Goal: Transaction & Acquisition: Purchase product/service

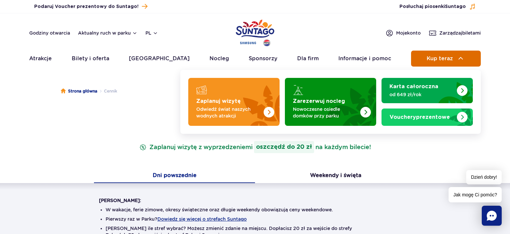
click at [444, 61] on span "Kup teraz" at bounding box center [440, 58] width 26 height 6
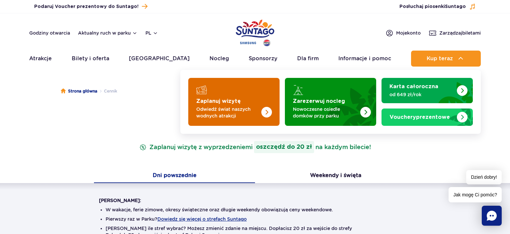
click at [240, 110] on p "Odwiedź świat naszych wodnych atrakcji" at bounding box center [228, 112] width 65 height 13
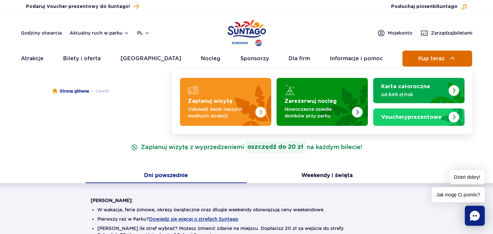
click at [437, 64] on button "Kup teraz" at bounding box center [438, 58] width 70 height 16
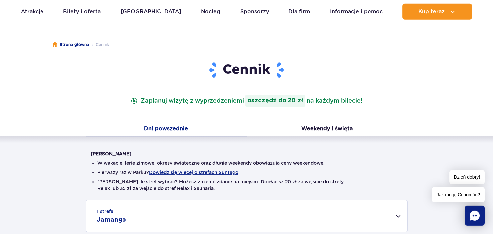
scroll to position [35, 0]
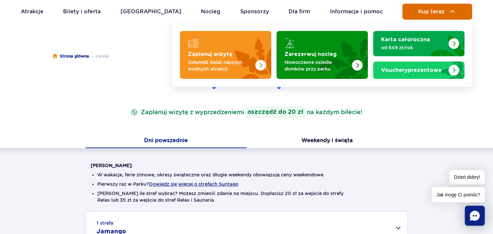
click at [441, 12] on span "Kup teraz" at bounding box center [432, 12] width 26 height 6
click at [446, 13] on button "Kup teraz" at bounding box center [438, 12] width 70 height 16
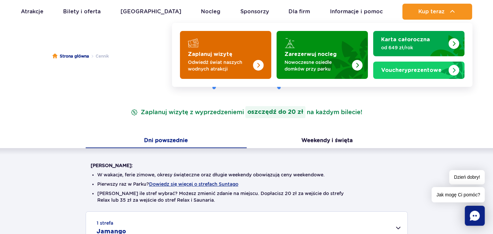
click at [226, 50] on img "Zaplanuj wizytę" at bounding box center [245, 53] width 53 height 52
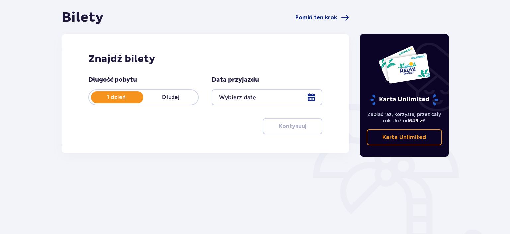
scroll to position [105, 0]
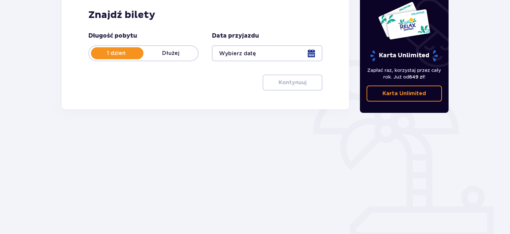
click at [233, 53] on div at bounding box center [267, 53] width 110 height 16
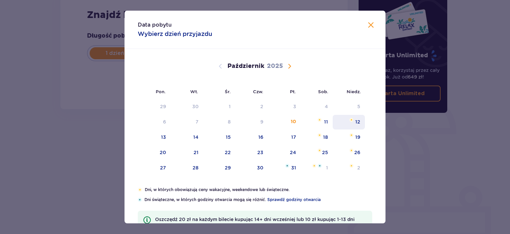
click at [359, 124] on div "12" at bounding box center [357, 121] width 5 height 7
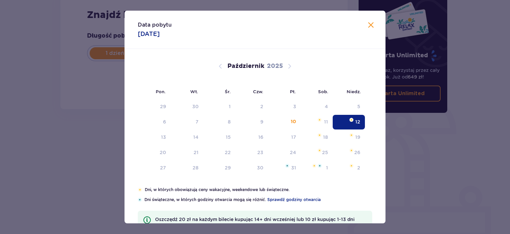
type input "[DATE]"
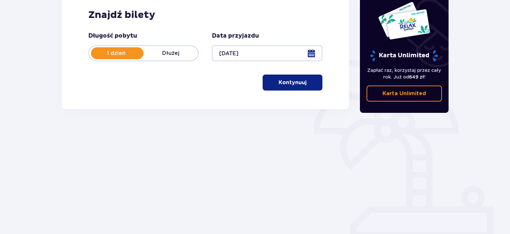
click at [301, 79] on button "Kontynuuj" at bounding box center [293, 82] width 60 height 16
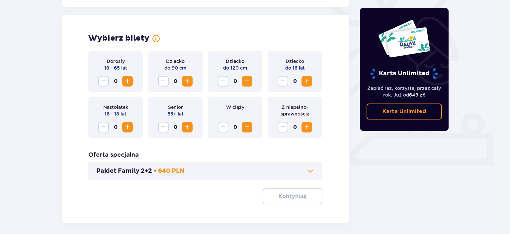
scroll to position [185, 0]
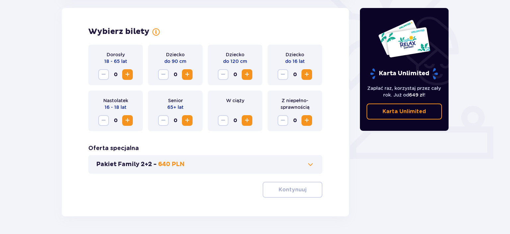
click at [127, 75] on span "Zwiększ" at bounding box center [128, 74] width 8 height 8
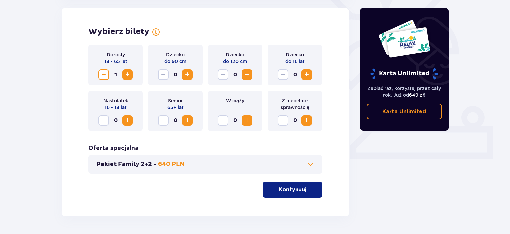
click at [127, 75] on span "Zwiększ" at bounding box center [128, 74] width 8 height 8
click at [308, 78] on span "Zwiększ" at bounding box center [307, 74] width 8 height 8
click at [300, 188] on p "Kontynuuj" at bounding box center [293, 189] width 28 height 7
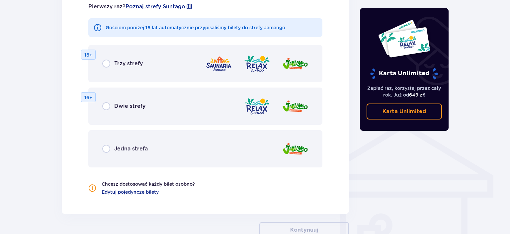
scroll to position [439, 0]
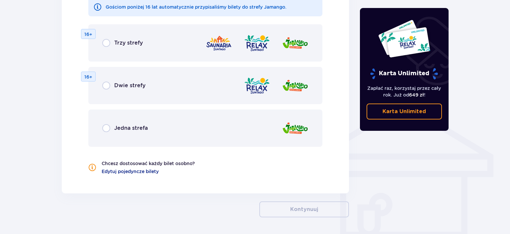
click at [106, 86] on input "radio" at bounding box center [106, 85] width 8 height 8
radio input "true"
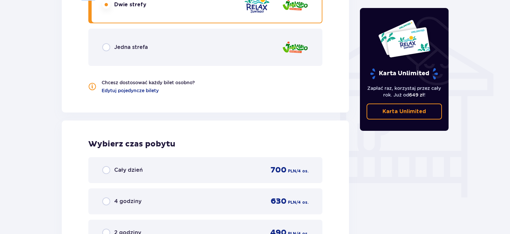
scroll to position [519, 0]
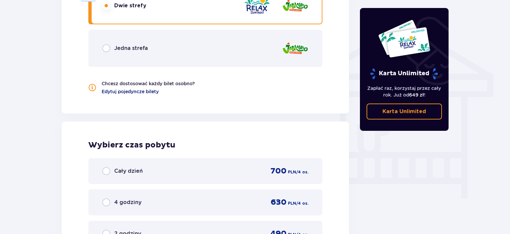
click at [156, 93] on span "Edytuj pojedyncze bilety" at bounding box center [130, 91] width 57 height 7
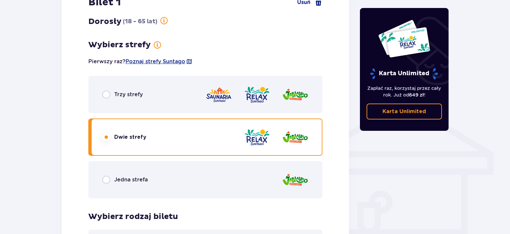
scroll to position [474, 0]
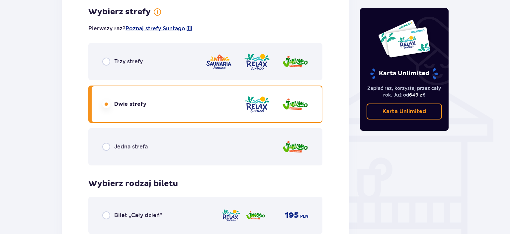
click at [104, 62] on input "radio" at bounding box center [106, 61] width 8 height 8
radio input "true"
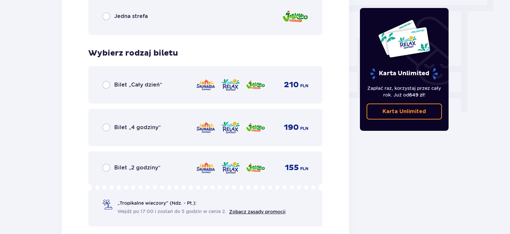
scroll to position [609, 0]
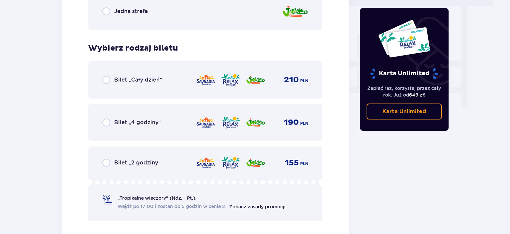
click at [106, 80] on input "radio" at bounding box center [106, 80] width 8 height 8
radio input "true"
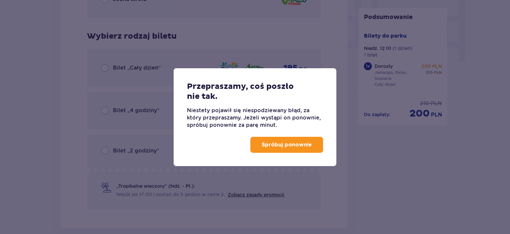
scroll to position [411, 0]
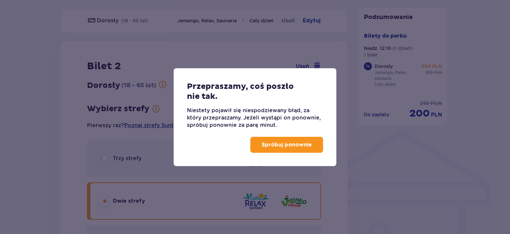
click at [281, 147] on p "Spróbuj ponownie" at bounding box center [287, 144] width 50 height 7
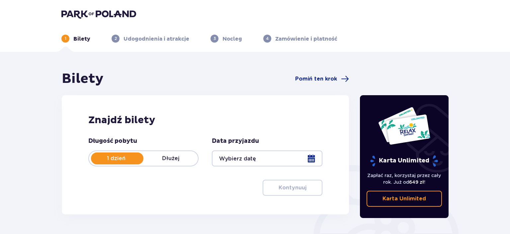
click at [301, 159] on div at bounding box center [267, 158] width 110 height 16
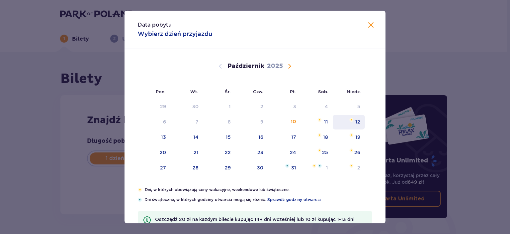
click at [357, 122] on div "12" at bounding box center [357, 121] width 5 height 7
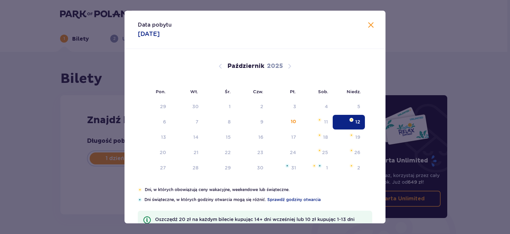
type input "[DATE]"
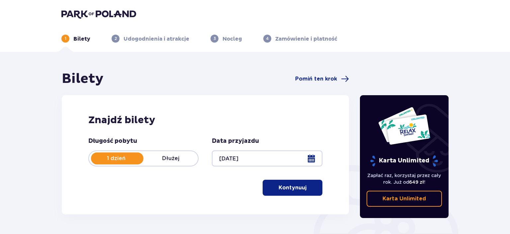
click at [299, 187] on p "Kontynuuj" at bounding box center [293, 187] width 28 height 7
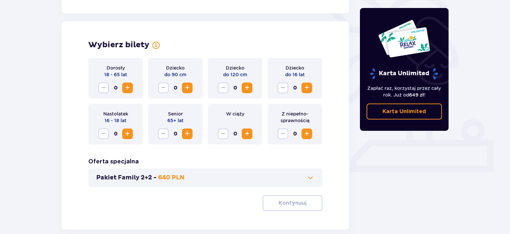
scroll to position [185, 0]
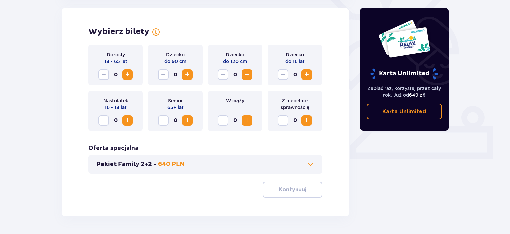
click at [129, 75] on span "Zwiększ" at bounding box center [128, 74] width 8 height 8
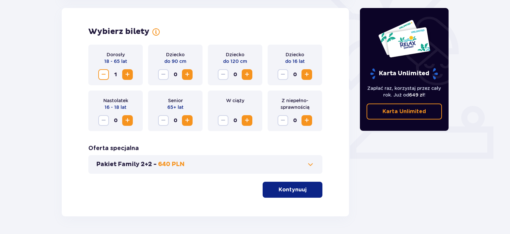
click at [129, 75] on span "Zwiększ" at bounding box center [128, 74] width 8 height 8
click at [306, 76] on span "Zwiększ" at bounding box center [307, 74] width 8 height 8
click at [320, 189] on button "Kontynuuj" at bounding box center [293, 189] width 60 height 16
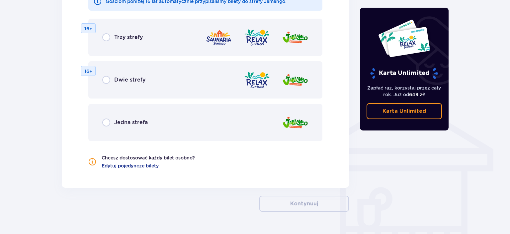
scroll to position [462, 0]
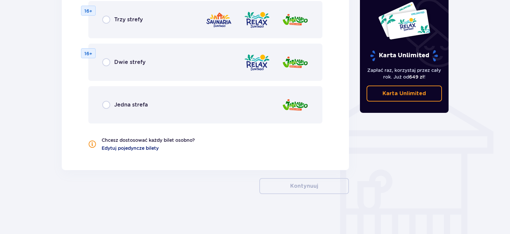
click at [149, 147] on span "Edytuj pojedyncze bilety" at bounding box center [130, 147] width 57 height 7
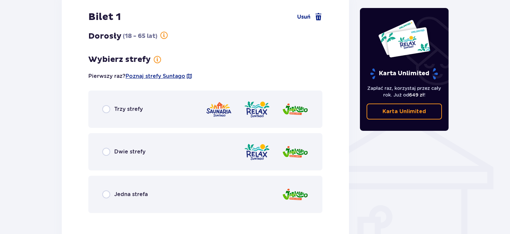
scroll to position [474, 0]
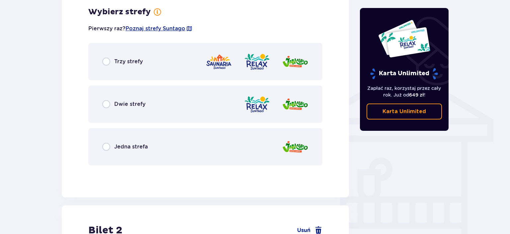
click at [107, 64] on input "radio" at bounding box center [106, 61] width 8 height 8
radio input "true"
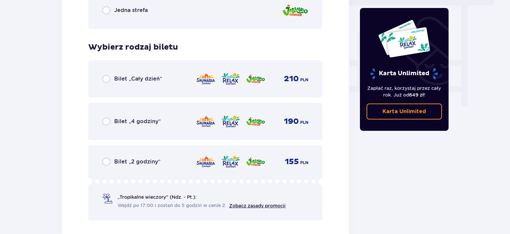
scroll to position [609, 0]
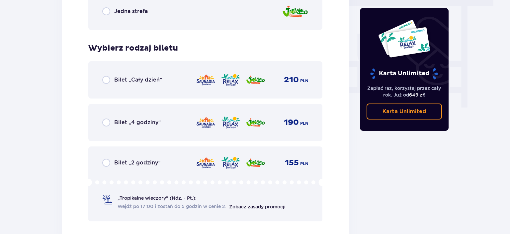
click at [106, 78] on input "radio" at bounding box center [106, 80] width 8 height 8
radio input "true"
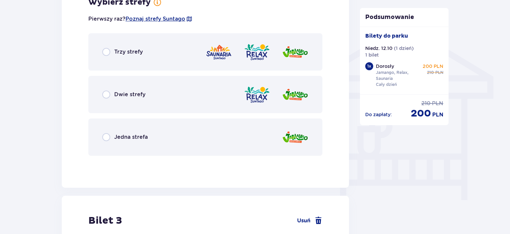
scroll to position [516, 0]
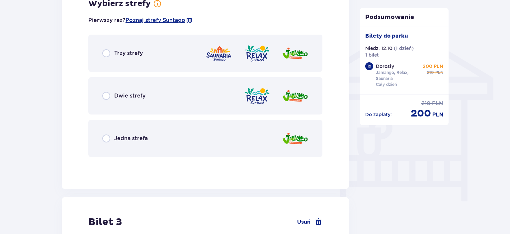
click at [108, 54] on input "radio" at bounding box center [106, 53] width 8 height 8
radio input "true"
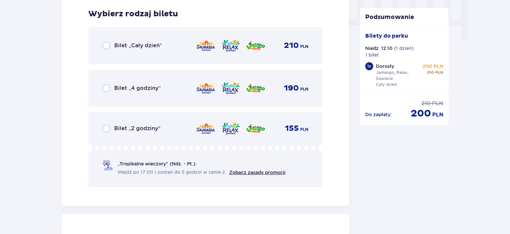
scroll to position [677, 0]
click at [107, 45] on input "radio" at bounding box center [106, 45] width 8 height 8
radio input "true"
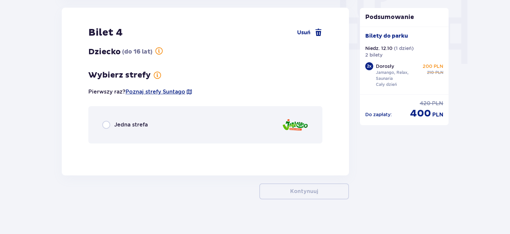
scroll to position [654, 0]
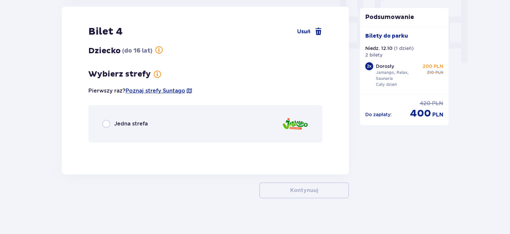
click at [107, 124] on input "radio" at bounding box center [106, 124] width 8 height 8
radio input "true"
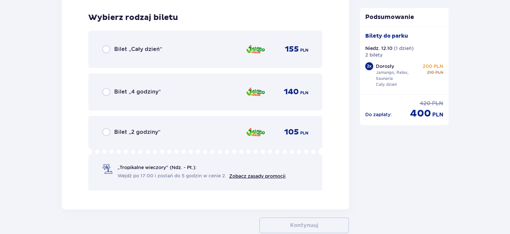
scroll to position [801, 0]
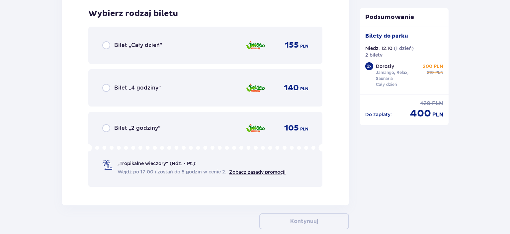
click at [106, 45] on input "radio" at bounding box center [106, 45] width 8 height 8
radio input "true"
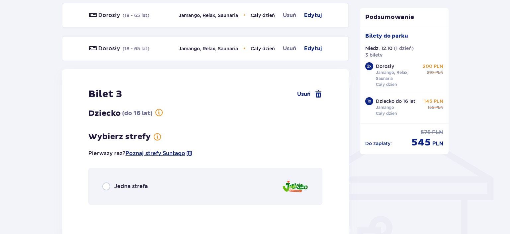
scroll to position [410, 0]
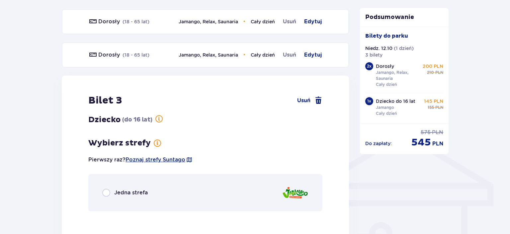
click at [108, 189] on input "radio" at bounding box center [106, 192] width 8 height 8
radio input "true"
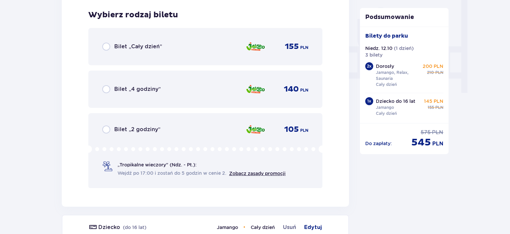
scroll to position [625, 0]
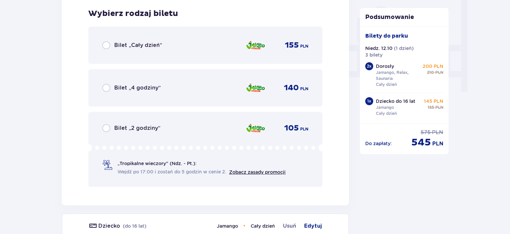
click at [108, 46] on input "radio" at bounding box center [106, 45] width 8 height 8
radio input "true"
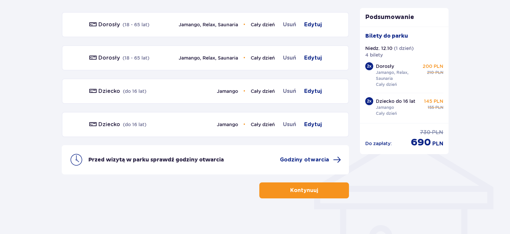
scroll to position [410, 0]
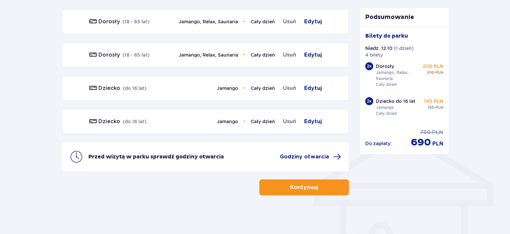
click at [290, 186] on p "Kontynuuj" at bounding box center [304, 186] width 28 height 7
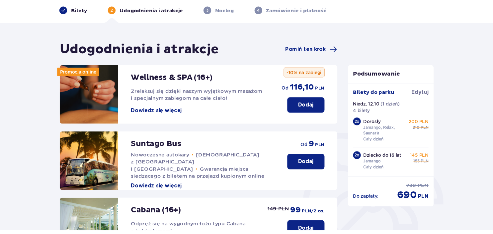
scroll to position [31, 0]
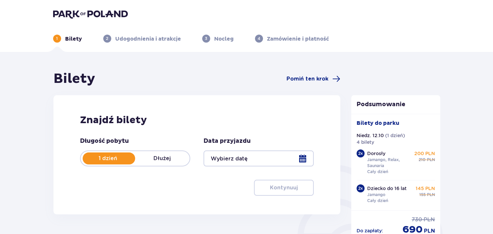
type input "12.10.25"
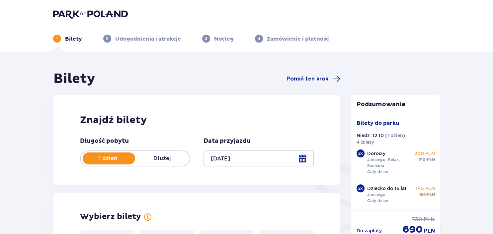
click at [172, 158] on p "Dłużej" at bounding box center [162, 157] width 54 height 7
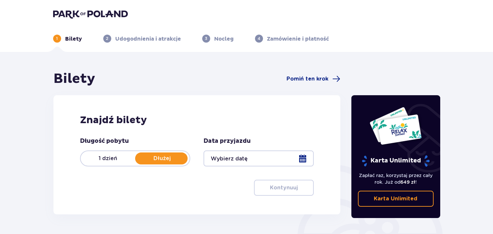
click at [112, 155] on p "1 dzień" at bounding box center [108, 157] width 54 height 7
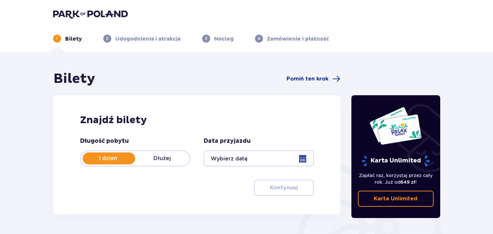
click at [220, 155] on div at bounding box center [259, 158] width 110 height 16
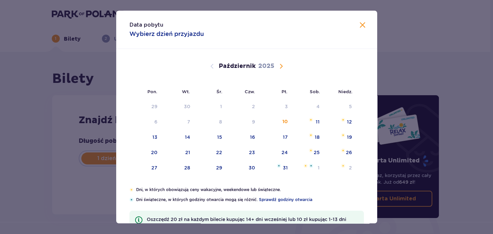
click at [358, 120] on div "[DATE] 1 2 3 4 5 6 7 8 9 10 11 12 13 14 15 16 17 18 19 20 21 22 23 24 25 26 27 …" at bounding box center [246, 176] width 261 height 254
click at [351, 121] on div "12" at bounding box center [349, 121] width 5 height 7
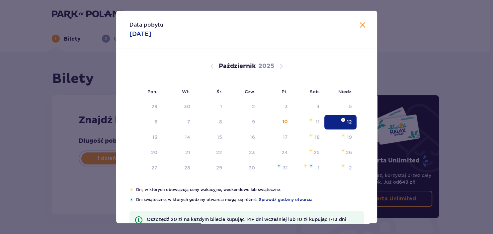
type input "[DATE]"
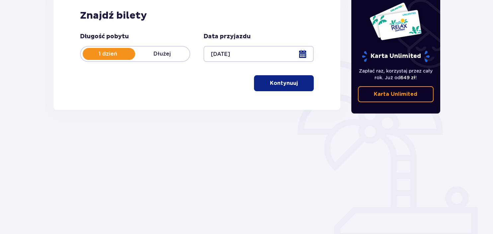
scroll to position [105, 0]
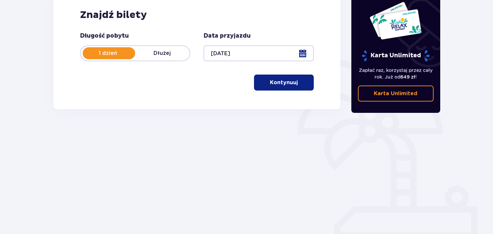
click at [294, 86] on button "Kontynuuj" at bounding box center [284, 82] width 60 height 16
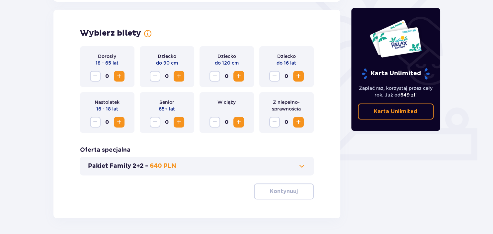
scroll to position [185, 0]
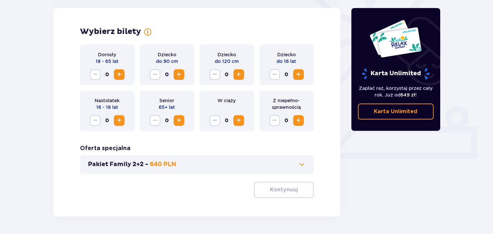
click at [120, 75] on span "Zwiększ" at bounding box center [119, 74] width 8 height 8
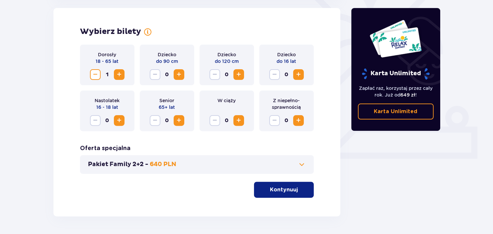
click at [120, 75] on span "Zwiększ" at bounding box center [119, 74] width 8 height 8
click at [95, 77] on span "Zmniejsz" at bounding box center [95, 74] width 8 height 8
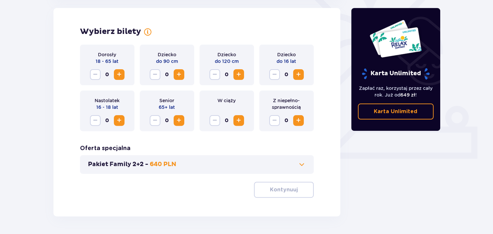
click at [295, 168] on button "Pakiet Family 2+2 - 640 PLN" at bounding box center [197, 164] width 218 height 8
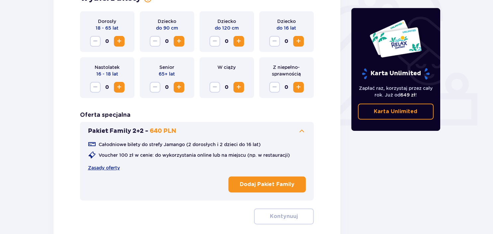
scroll to position [220, 0]
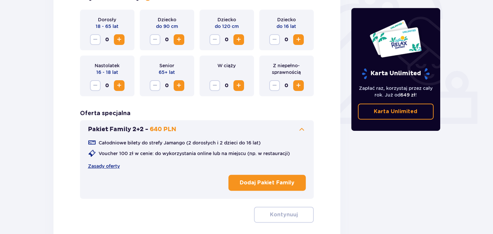
click at [274, 183] on p "Dodaj Pakiet Family" at bounding box center [267, 182] width 55 height 7
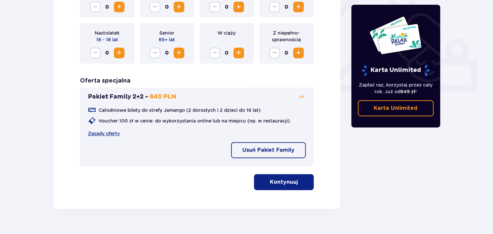
scroll to position [267, 0]
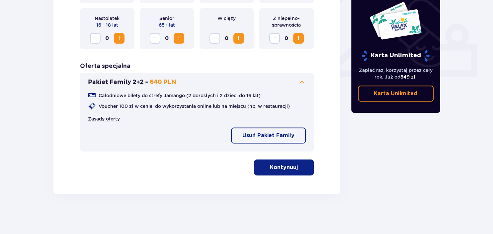
click at [112, 122] on link "Zasady oferty" at bounding box center [104, 118] width 32 height 7
click at [288, 170] on p "Kontynuuj" at bounding box center [284, 166] width 28 height 7
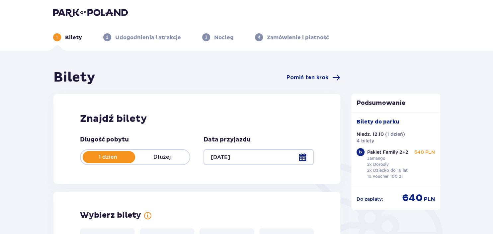
scroll to position [0, 0]
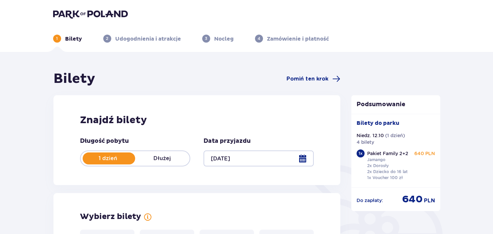
click at [52, 15] on div at bounding box center [247, 13] width 398 height 9
click at [64, 13] on img at bounding box center [90, 13] width 75 height 9
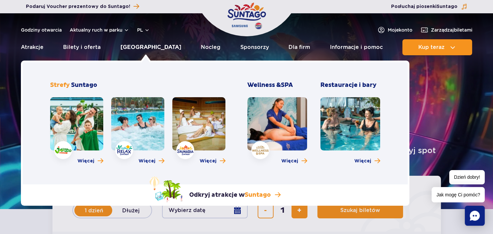
click at [139, 48] on link "[GEOGRAPHIC_DATA]" at bounding box center [151, 47] width 61 height 16
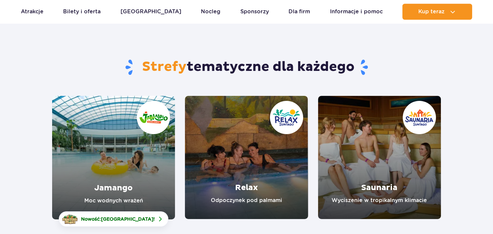
scroll to position [35, 0]
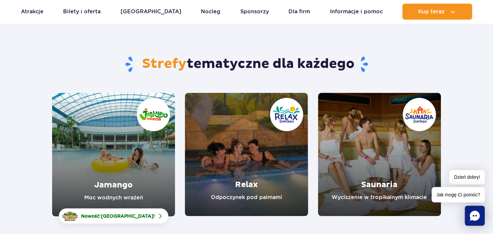
click at [119, 176] on link "Jamango" at bounding box center [113, 154] width 123 height 123
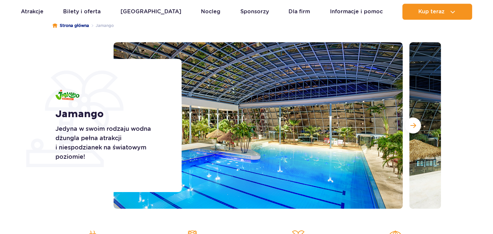
scroll to position [70, 0]
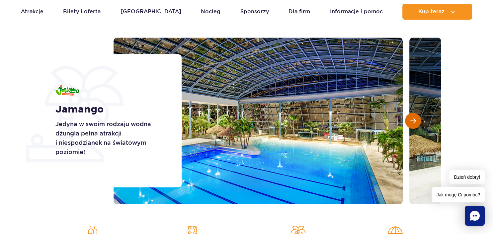
click at [421, 122] on button "Następny slajd" at bounding box center [413, 121] width 16 height 16
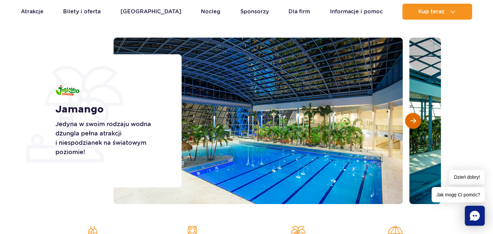
click at [417, 122] on button "Następny slajd" at bounding box center [413, 121] width 16 height 16
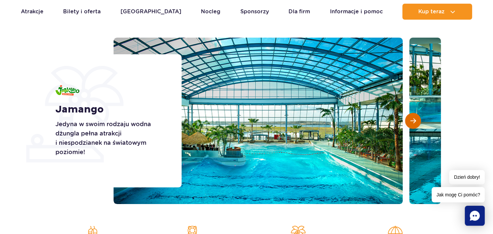
click at [417, 122] on button "Następny slajd" at bounding box center [413, 121] width 16 height 16
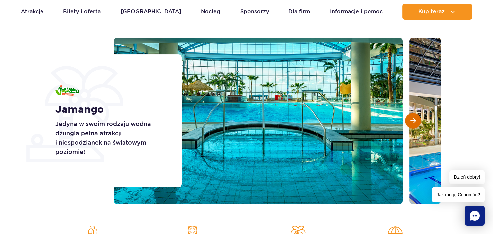
click at [417, 122] on button "Następny slajd" at bounding box center [413, 121] width 16 height 16
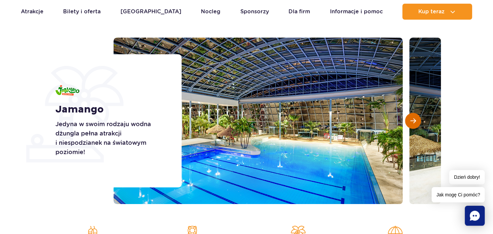
click at [417, 122] on button "Następny slajd" at bounding box center [413, 121] width 16 height 16
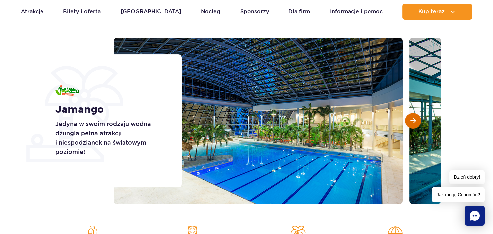
click at [417, 122] on button "Następny slajd" at bounding box center [413, 121] width 16 height 16
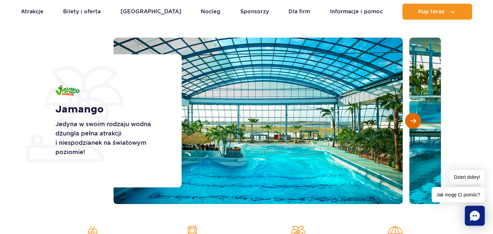
click at [417, 122] on button "Następny slajd" at bounding box center [413, 121] width 16 height 16
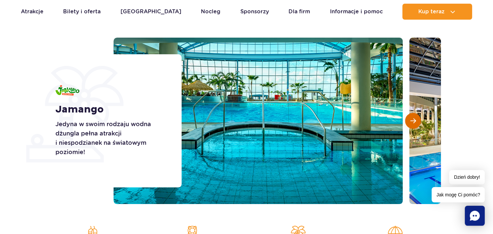
click at [417, 122] on button "Następny slajd" at bounding box center [413, 121] width 16 height 16
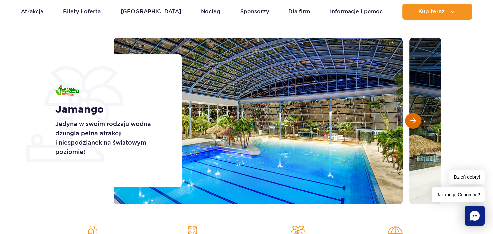
click at [417, 122] on button "Następny slajd" at bounding box center [413, 121] width 16 height 16
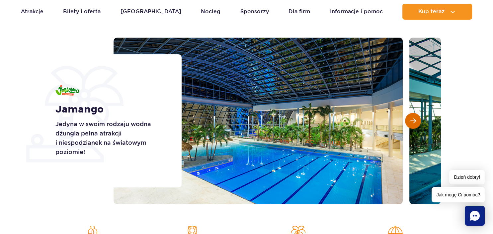
click at [417, 122] on button "Następny slajd" at bounding box center [413, 121] width 16 height 16
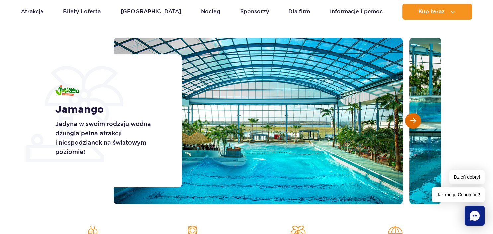
click at [417, 122] on button "Następny slajd" at bounding box center [413, 121] width 16 height 16
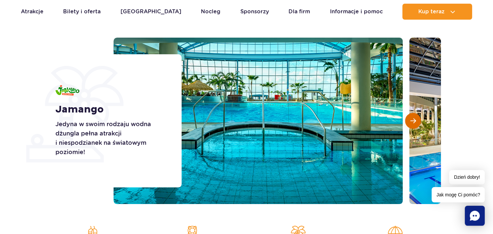
click at [417, 122] on button "Następny slajd" at bounding box center [413, 121] width 16 height 16
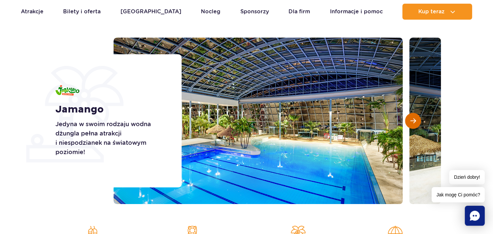
click at [417, 122] on button "Następny slajd" at bounding box center [413, 121] width 16 height 16
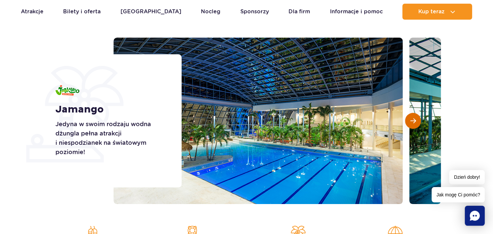
click at [417, 122] on button "Następny slajd" at bounding box center [413, 121] width 16 height 16
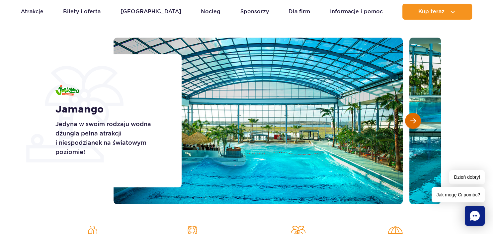
click at [417, 122] on button "Następny slajd" at bounding box center [413, 121] width 16 height 16
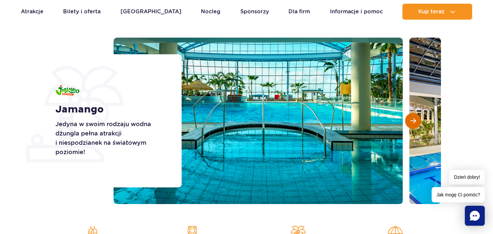
click at [417, 122] on button "Następny slajd" at bounding box center [413, 121] width 16 height 16
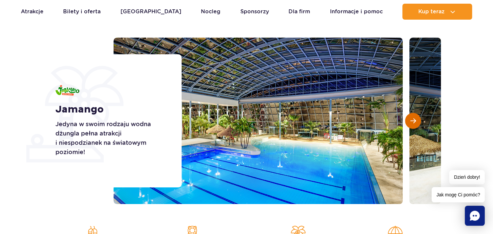
click at [417, 122] on button "Następny slajd" at bounding box center [413, 121] width 16 height 16
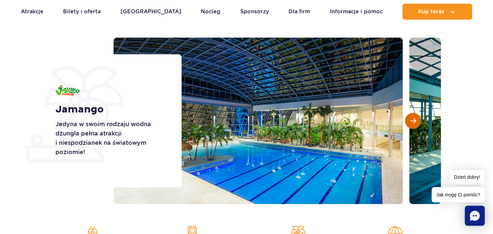
click at [417, 122] on button "Następny slajd" at bounding box center [413, 121] width 16 height 16
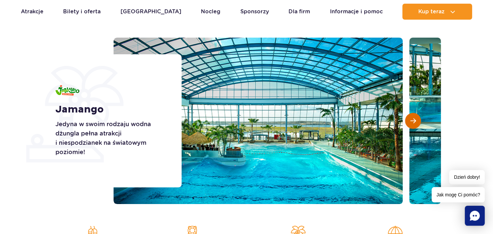
click at [417, 122] on button "Następny slajd" at bounding box center [413, 121] width 16 height 16
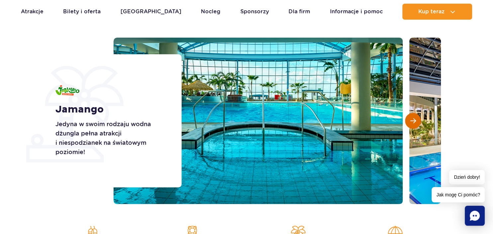
click at [417, 122] on button "Następny slajd" at bounding box center [413, 121] width 16 height 16
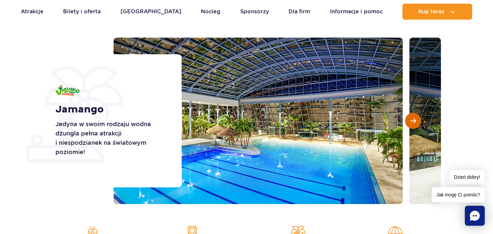
click at [417, 122] on button "Następny slajd" at bounding box center [413, 121] width 16 height 16
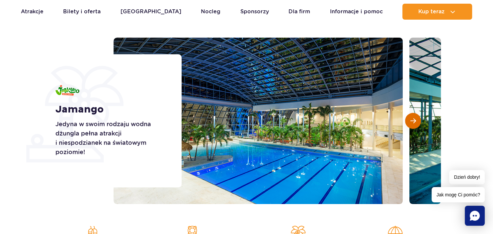
click at [417, 122] on button "Następny slajd" at bounding box center [413, 121] width 16 height 16
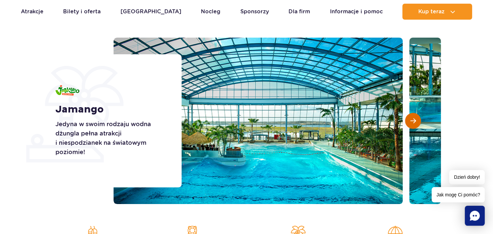
click at [417, 122] on button "Następny slajd" at bounding box center [413, 121] width 16 height 16
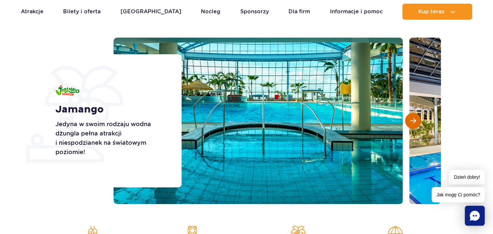
click at [417, 122] on button "Następny slajd" at bounding box center [413, 121] width 16 height 16
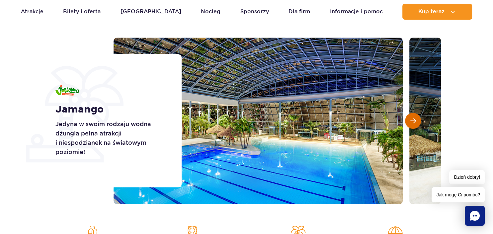
click at [417, 122] on button "Następny slajd" at bounding box center [413, 121] width 16 height 16
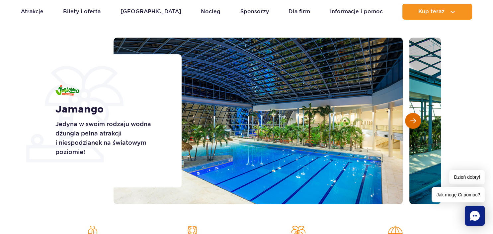
click at [417, 122] on button "Następny slajd" at bounding box center [413, 121] width 16 height 16
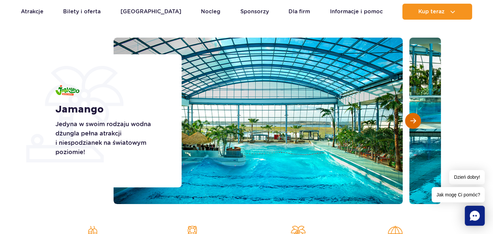
click at [417, 122] on button "Następny slajd" at bounding box center [413, 121] width 16 height 16
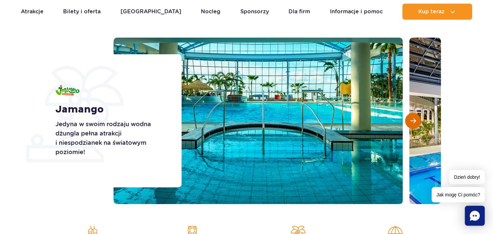
click at [417, 122] on button "Następny slajd" at bounding box center [413, 121] width 16 height 16
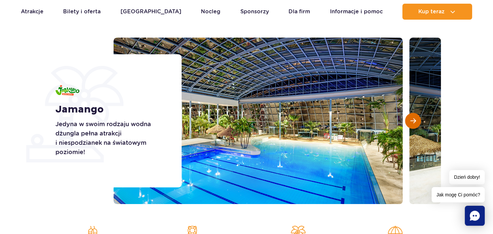
click at [417, 122] on button "Następny slajd" at bounding box center [413, 121] width 16 height 16
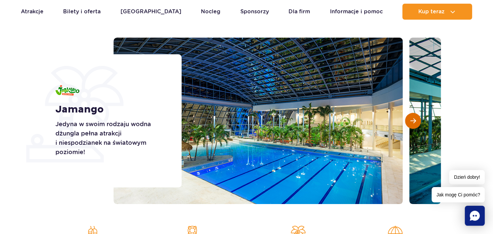
click at [417, 123] on button "Następny slajd" at bounding box center [413, 121] width 16 height 16
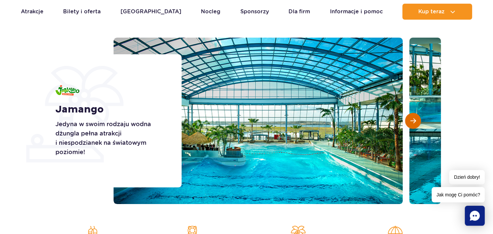
click at [417, 123] on button "Następny slajd" at bounding box center [413, 121] width 16 height 16
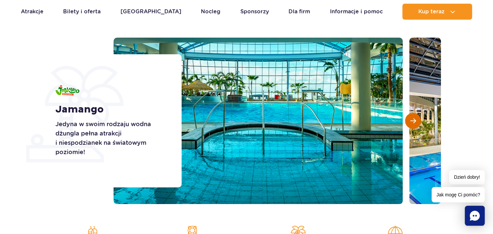
click at [417, 123] on button "Następny slajd" at bounding box center [413, 121] width 16 height 16
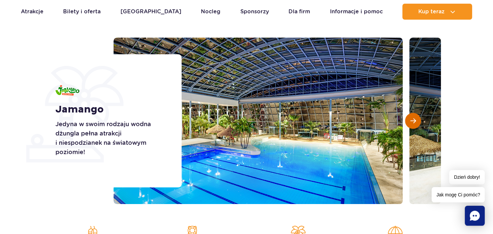
click at [417, 123] on button "Następny slajd" at bounding box center [413, 121] width 16 height 16
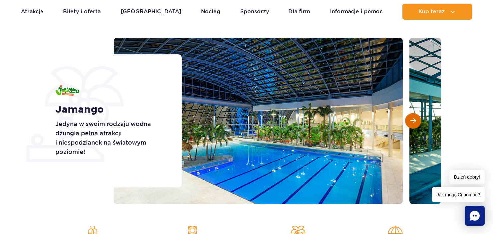
click at [417, 123] on button "Następny slajd" at bounding box center [413, 121] width 16 height 16
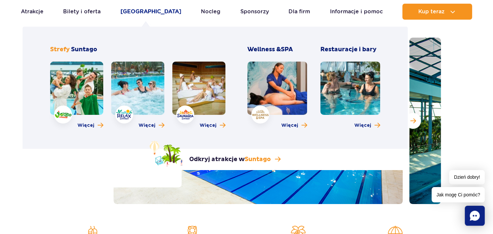
click at [145, 12] on link "[GEOGRAPHIC_DATA]" at bounding box center [151, 12] width 61 height 16
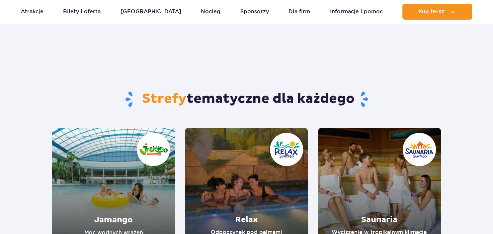
scroll to position [105, 0]
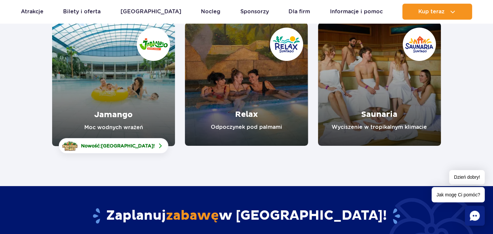
click at [246, 112] on link "Relax" at bounding box center [246, 84] width 123 height 123
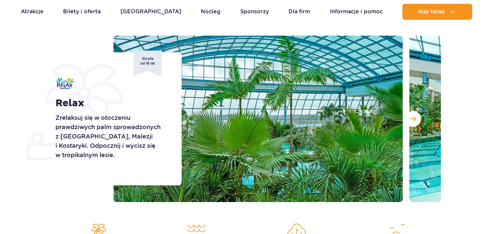
scroll to position [70, 0]
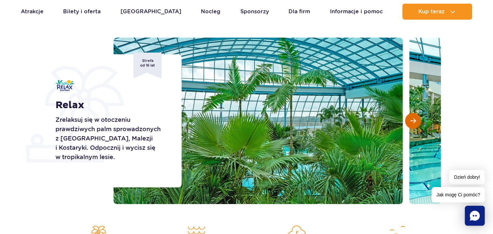
click at [413, 124] on button "Następny slajd" at bounding box center [413, 121] width 16 height 16
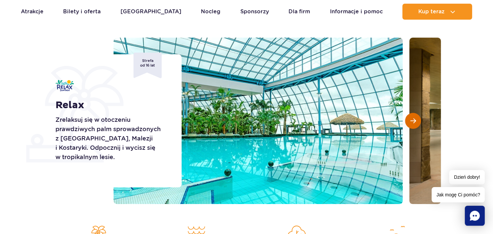
click at [413, 124] on button "Następny slajd" at bounding box center [413, 121] width 16 height 16
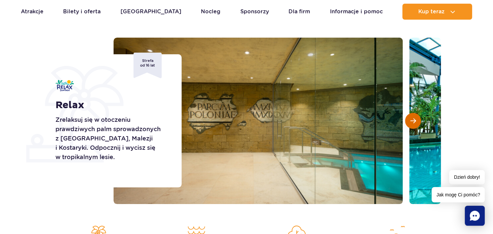
click at [413, 124] on button "Następny slajd" at bounding box center [413, 121] width 16 height 16
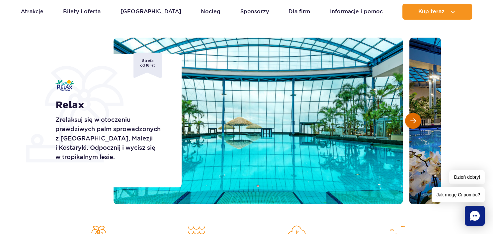
click at [413, 124] on button "Następny slajd" at bounding box center [413, 121] width 16 height 16
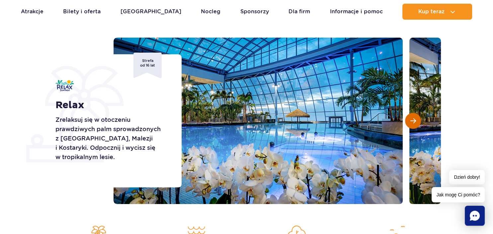
click at [413, 124] on button "Następny slajd" at bounding box center [413, 121] width 16 height 16
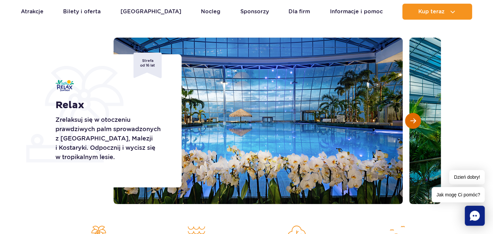
click at [413, 124] on button "Następny slajd" at bounding box center [413, 121] width 16 height 16
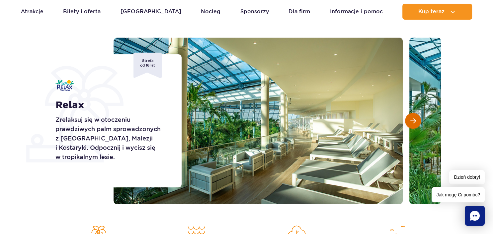
click at [413, 124] on button "Następny slajd" at bounding box center [413, 121] width 16 height 16
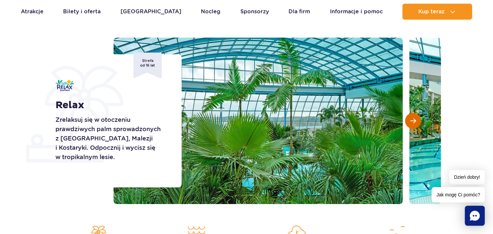
click at [413, 124] on button "Następny slajd" at bounding box center [413, 121] width 16 height 16
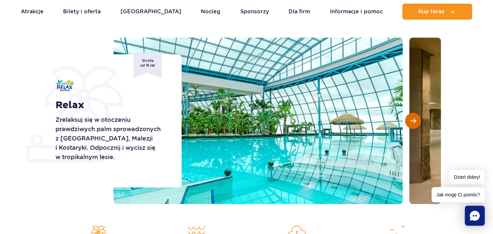
click at [413, 124] on button "Następny slajd" at bounding box center [413, 121] width 16 height 16
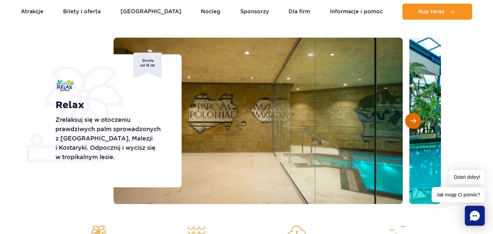
click at [413, 124] on button "Następny slajd" at bounding box center [413, 121] width 16 height 16
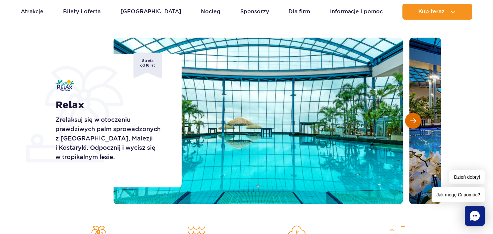
click at [413, 124] on button "Następny slajd" at bounding box center [413, 121] width 16 height 16
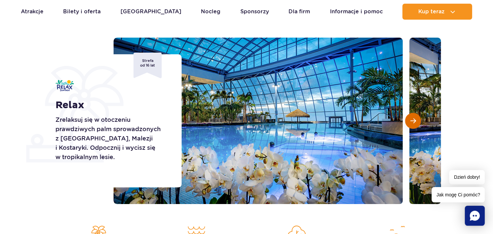
click at [413, 124] on button "Następny slajd" at bounding box center [413, 121] width 16 height 16
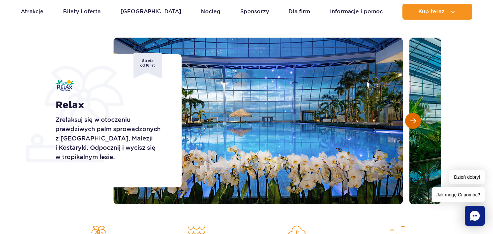
click at [413, 124] on button "Następny slajd" at bounding box center [413, 121] width 16 height 16
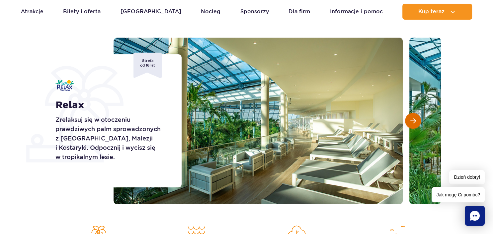
click at [413, 124] on button "Następny slajd" at bounding box center [413, 121] width 16 height 16
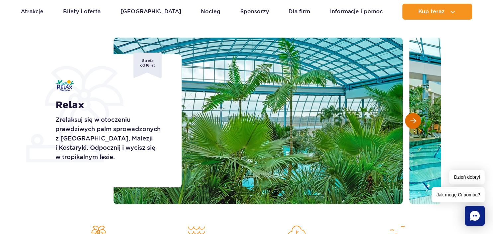
click at [413, 124] on button "Następny slajd" at bounding box center [413, 121] width 16 height 16
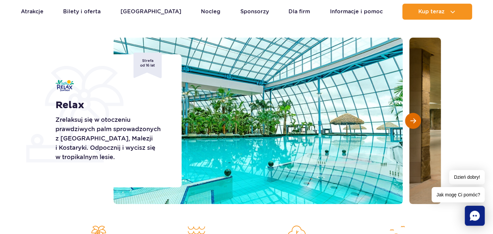
click at [413, 124] on button "Następny slajd" at bounding box center [413, 121] width 16 height 16
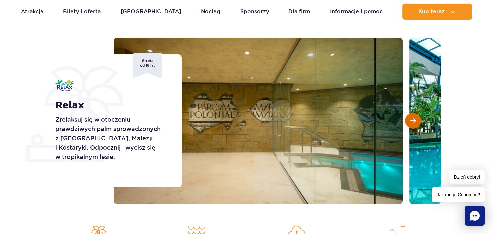
click at [413, 124] on button "Następny slajd" at bounding box center [413, 121] width 16 height 16
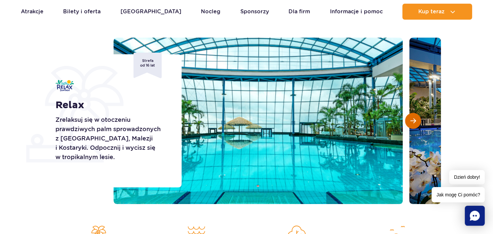
click at [413, 124] on button "Następny slajd" at bounding box center [413, 121] width 16 height 16
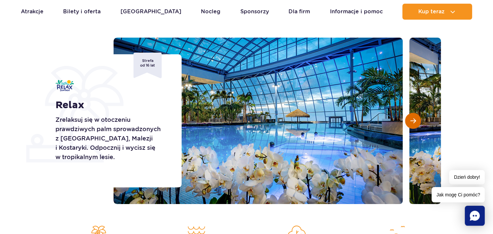
click at [413, 124] on button "Następny slajd" at bounding box center [413, 121] width 16 height 16
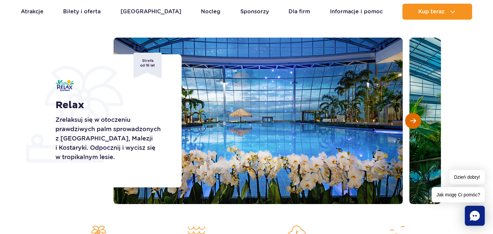
click at [413, 124] on button "Następny slajd" at bounding box center [413, 121] width 16 height 16
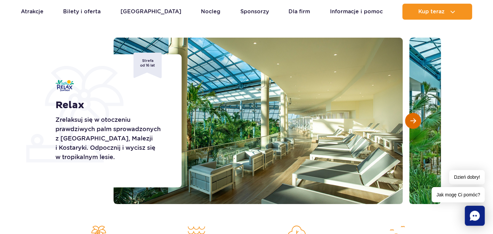
click at [413, 124] on button "Następny slajd" at bounding box center [413, 121] width 16 height 16
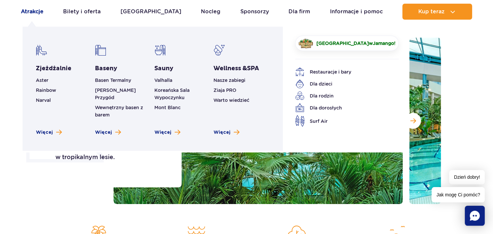
click at [31, 7] on link "Atrakcje" at bounding box center [32, 12] width 23 height 16
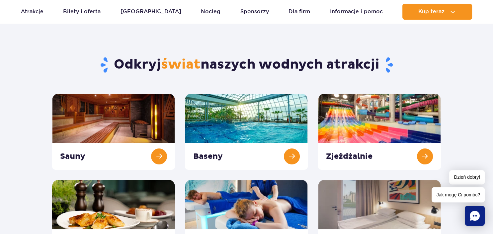
scroll to position [35, 0]
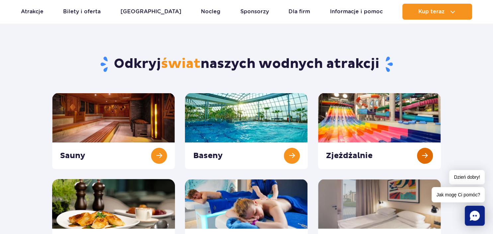
click at [385, 118] on link at bounding box center [379, 131] width 123 height 76
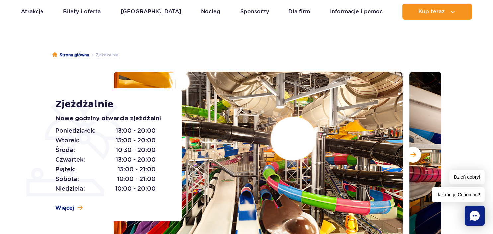
scroll to position [70, 0]
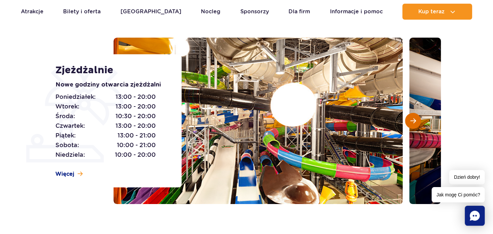
click at [412, 125] on button "Następny slajd" at bounding box center [413, 121] width 16 height 16
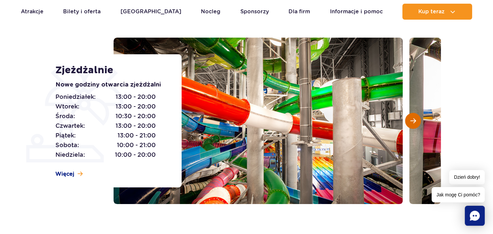
click at [412, 125] on button "Następny slajd" at bounding box center [413, 121] width 16 height 16
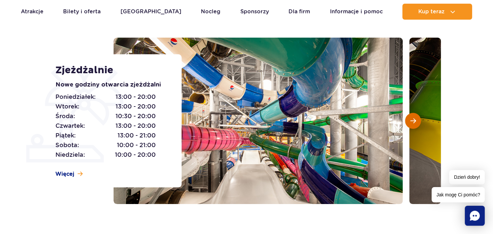
click at [412, 125] on button "Następny slajd" at bounding box center [413, 121] width 16 height 16
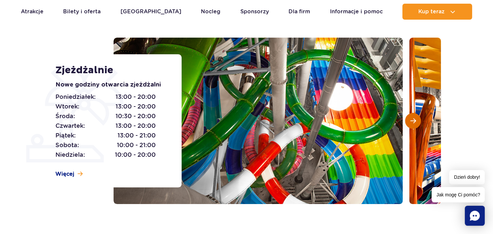
click at [412, 125] on button "Następny slajd" at bounding box center [413, 121] width 16 height 16
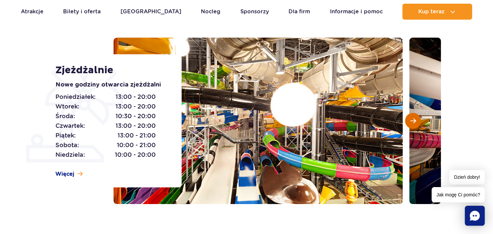
click at [412, 125] on button "Następny slajd" at bounding box center [413, 121] width 16 height 16
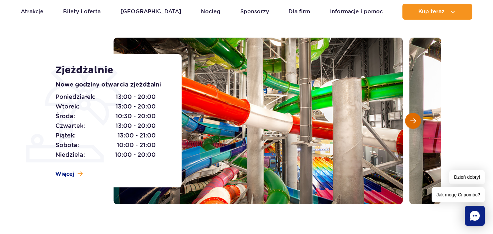
click at [412, 125] on button "Następny slajd" at bounding box center [413, 121] width 16 height 16
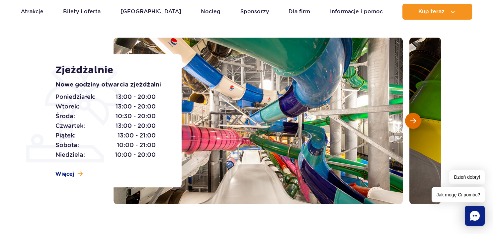
click at [412, 125] on button "Następny slajd" at bounding box center [413, 121] width 16 height 16
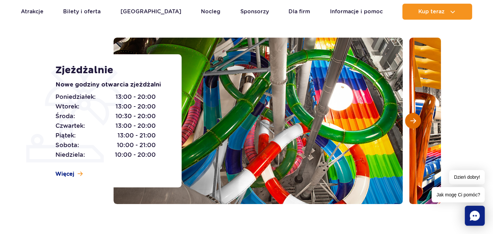
click at [412, 125] on button "Następny slajd" at bounding box center [413, 121] width 16 height 16
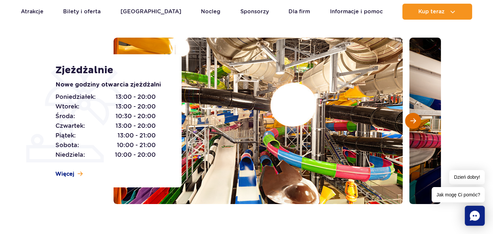
click at [412, 125] on button "Następny slajd" at bounding box center [413, 121] width 16 height 16
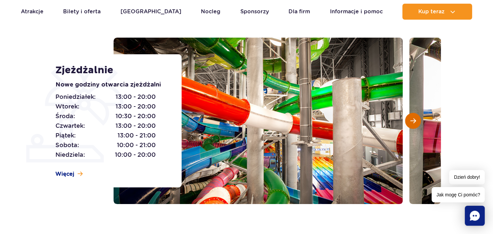
click at [412, 125] on button "Następny slajd" at bounding box center [413, 121] width 16 height 16
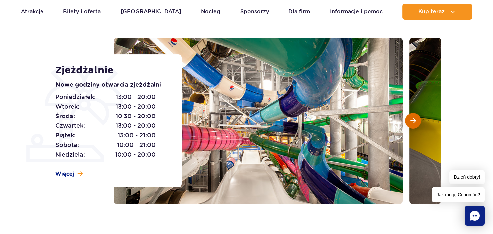
click at [412, 125] on button "Następny slajd" at bounding box center [413, 121] width 16 height 16
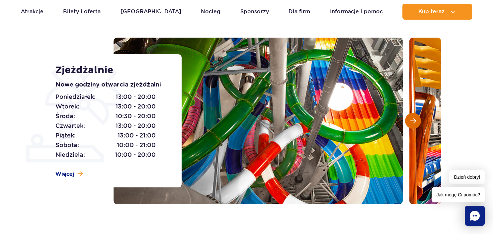
click at [412, 125] on button "Następny slajd" at bounding box center [413, 121] width 16 height 16
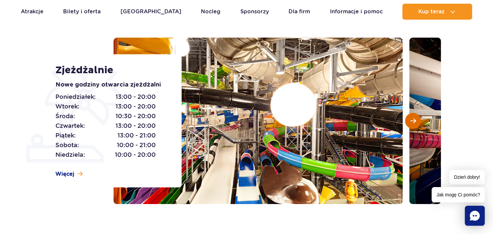
click at [412, 125] on button "Następny slajd" at bounding box center [413, 121] width 16 height 16
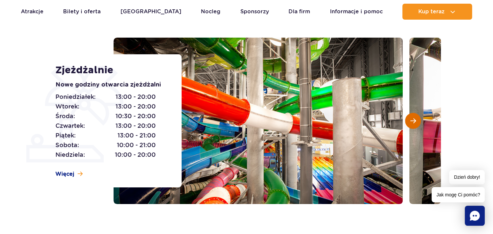
click at [412, 125] on button "Następny slajd" at bounding box center [413, 121] width 16 height 16
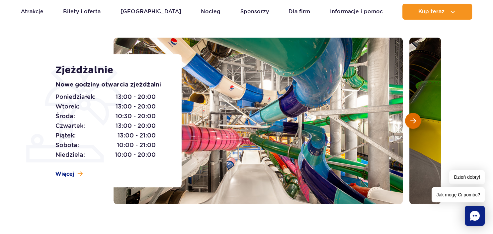
click at [412, 125] on button "Następny slajd" at bounding box center [413, 121] width 16 height 16
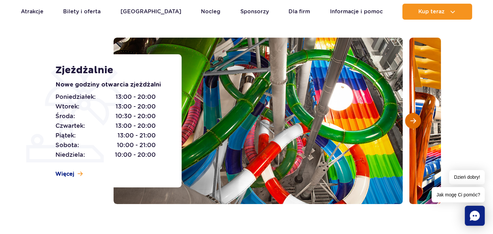
click at [412, 125] on button "Następny slajd" at bounding box center [413, 121] width 16 height 16
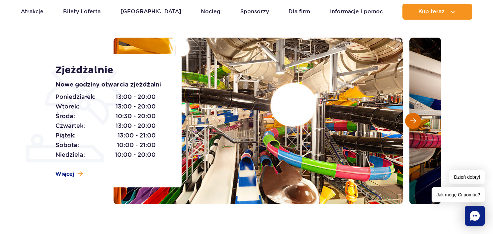
click at [412, 125] on button "Następny slajd" at bounding box center [413, 121] width 16 height 16
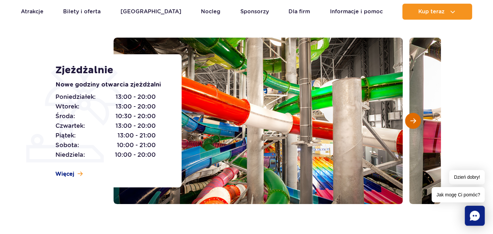
click at [412, 125] on button "Następny slajd" at bounding box center [413, 121] width 16 height 16
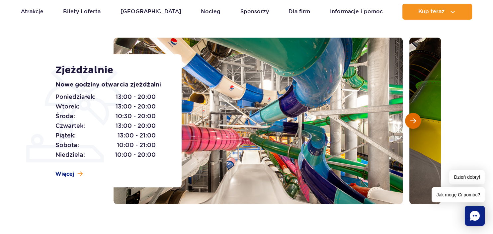
click at [412, 125] on button "Następny slajd" at bounding box center [413, 121] width 16 height 16
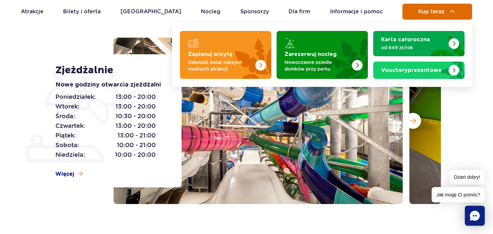
click at [444, 10] on span "Kup teraz" at bounding box center [432, 12] width 26 height 6
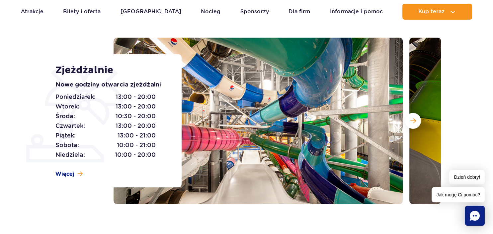
click at [466, 130] on section "Zjeżdżalnie Nowe godziny otwarcia zjeżdżalni [DATE]: 13:00 - 20:00 [DATE]: 13:0…" at bounding box center [246, 121] width 493 height 166
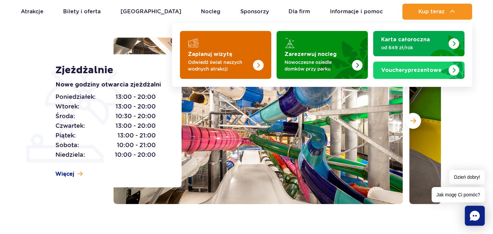
click at [208, 66] on p "Odwiedź świat naszych wodnych atrakcji" at bounding box center [220, 65] width 65 height 13
